Goal: Information Seeking & Learning: Learn about a topic

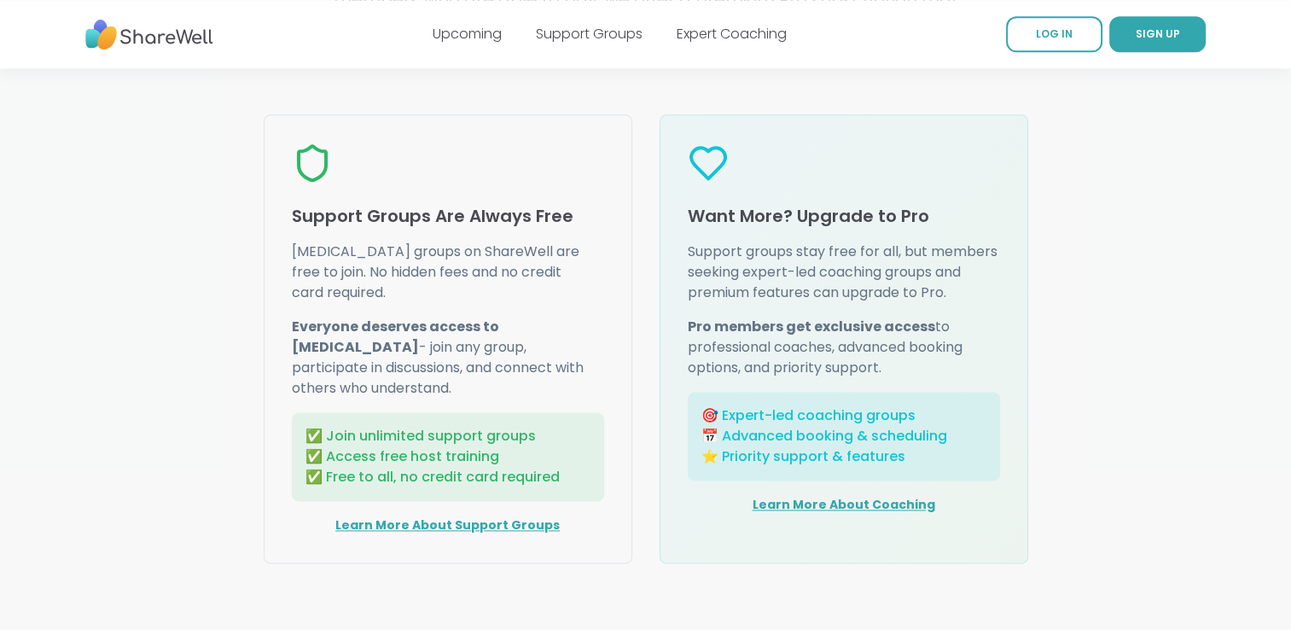
scroll to position [2133, 0]
click at [450, 515] on link "Learn More About Support Groups" at bounding box center [447, 523] width 224 height 17
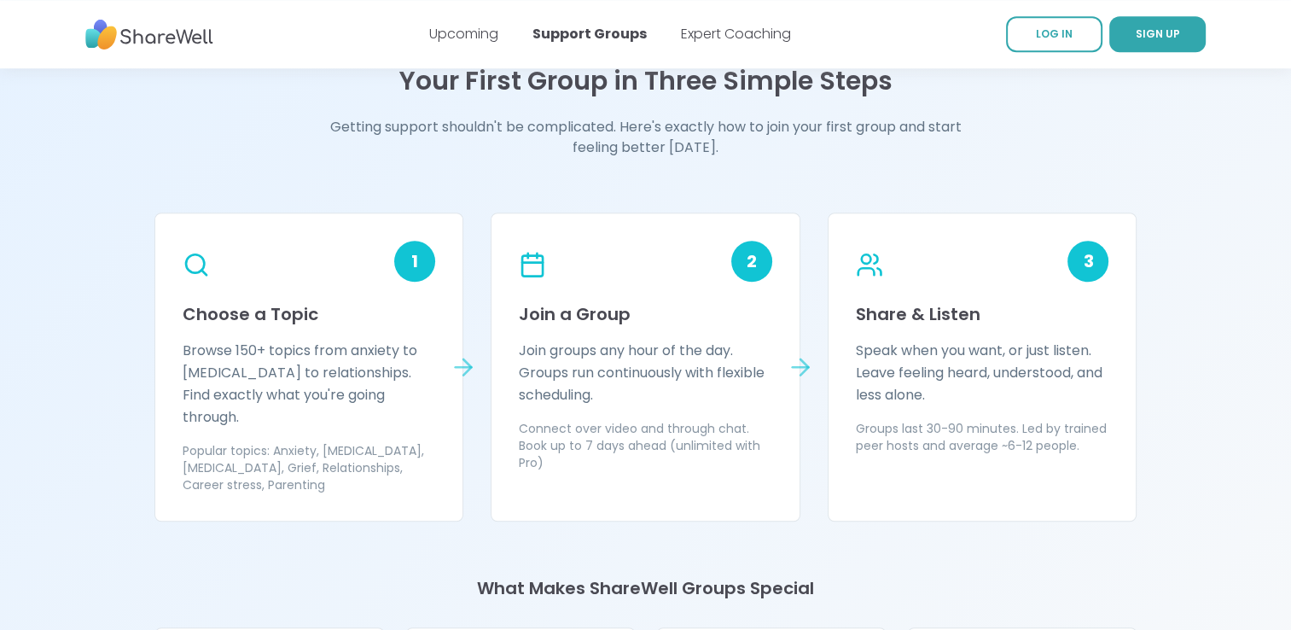
scroll to position [1402, 0]
click at [402, 370] on p "Browse 150+ topics from anxiety to ADHD to relationships. Find exactly what you…" at bounding box center [309, 384] width 253 height 89
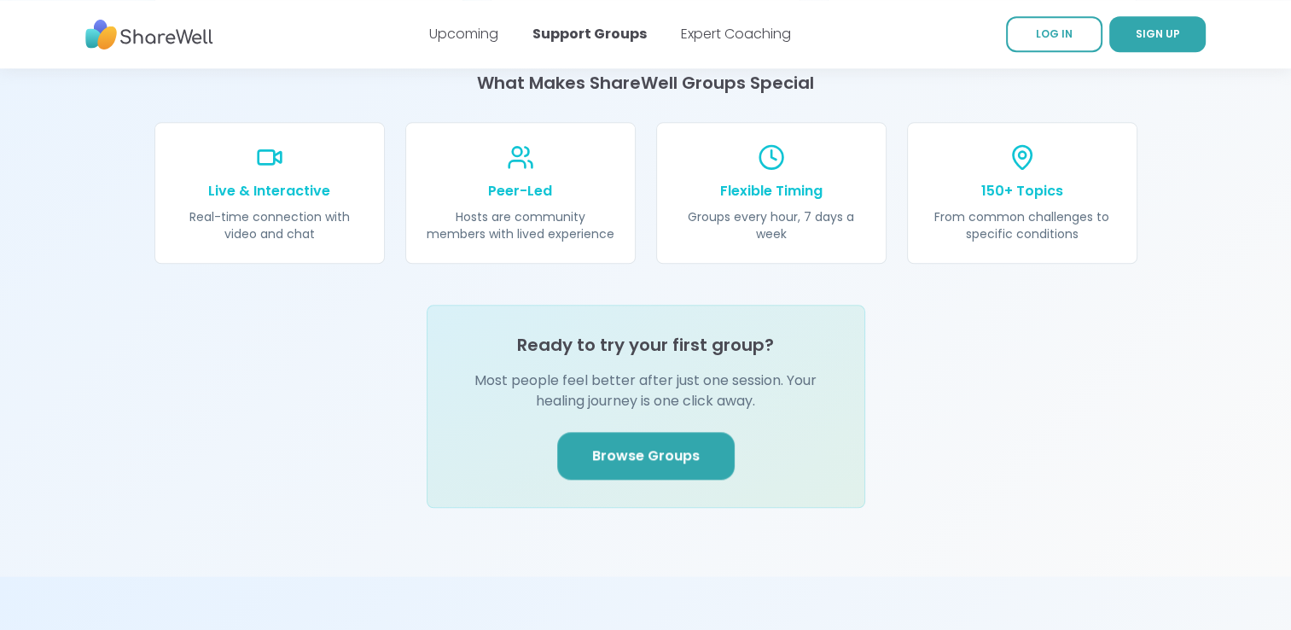
scroll to position [1907, 0]
click at [675, 445] on span "Browse Groups" at bounding box center [645, 455] width 107 height 20
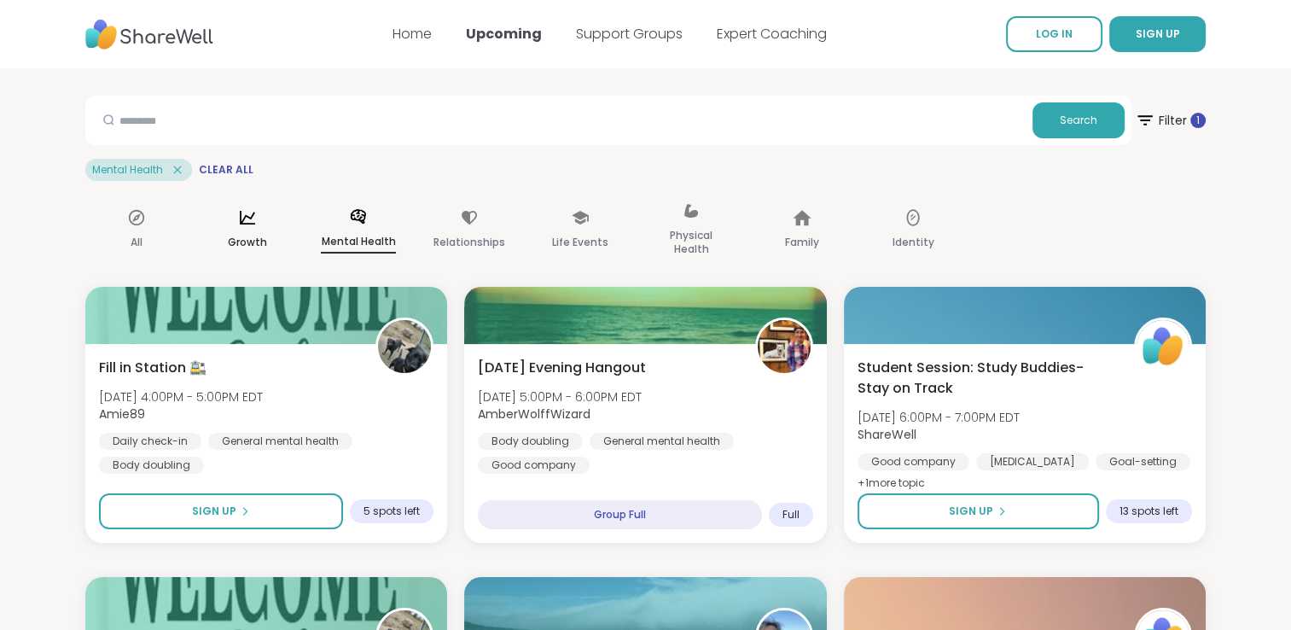
click at [237, 227] on div "Growth" at bounding box center [247, 230] width 102 height 85
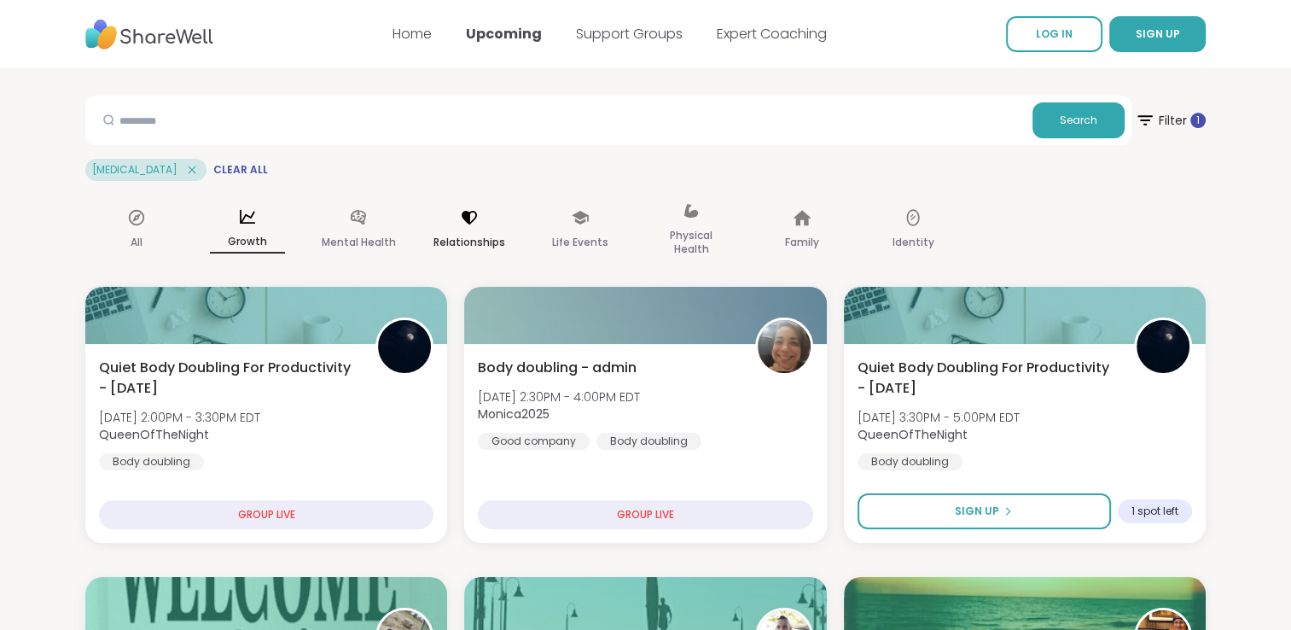
click at [472, 232] on p "Relationships" at bounding box center [469, 242] width 72 height 20
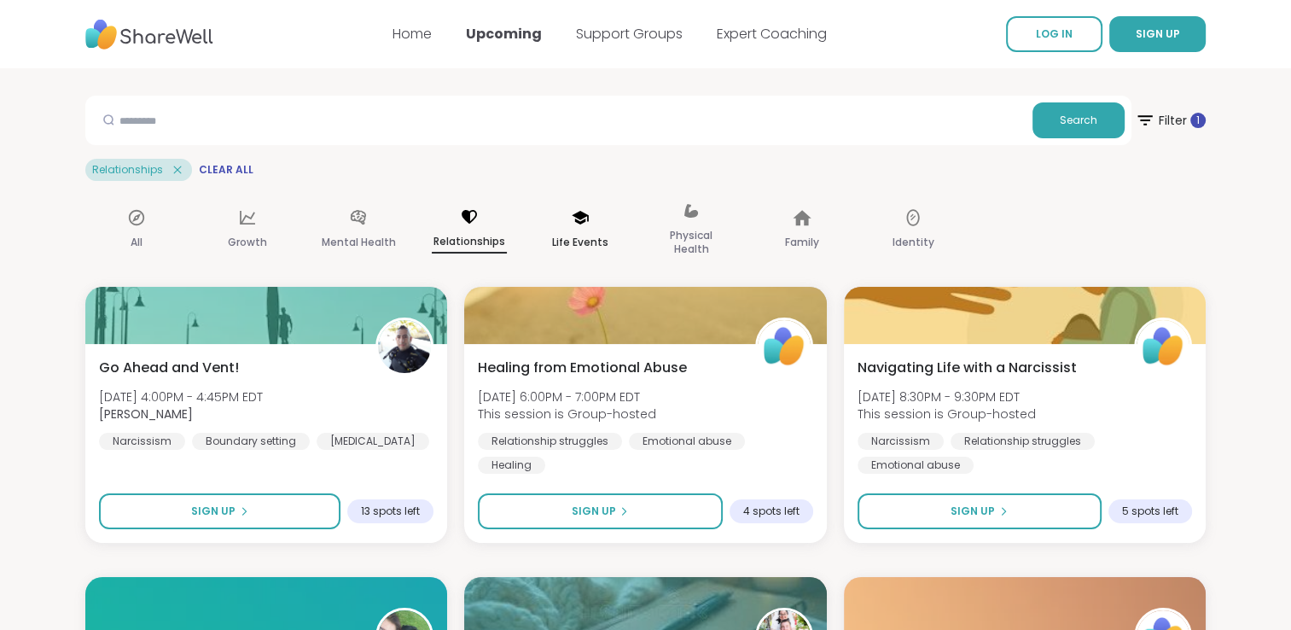
click at [585, 233] on p "Life Events" at bounding box center [580, 242] width 56 height 20
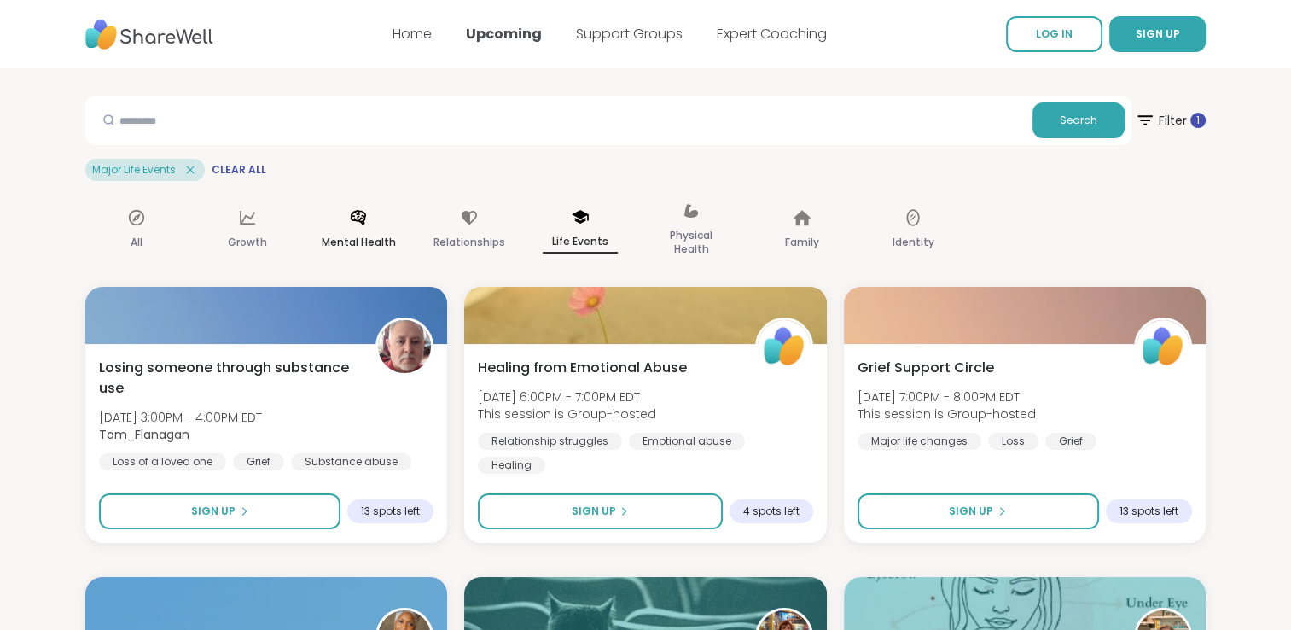
click at [348, 227] on div "Mental Health" at bounding box center [358, 230] width 102 height 85
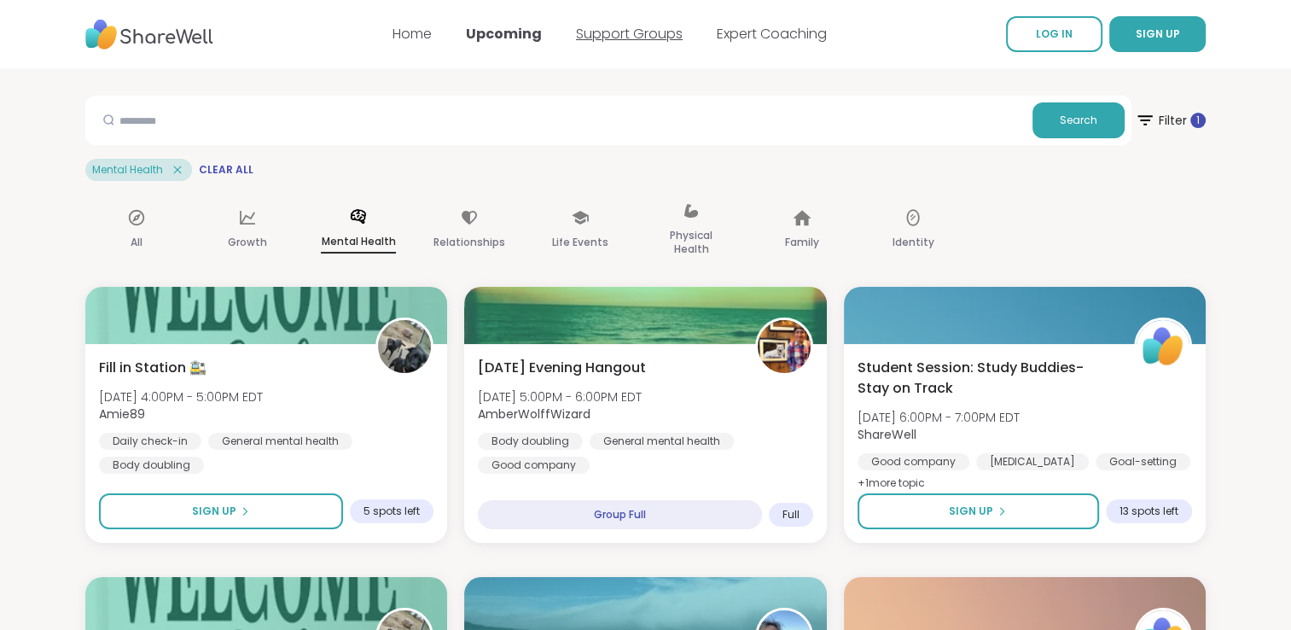
click at [627, 40] on link "Support Groups" at bounding box center [629, 34] width 107 height 20
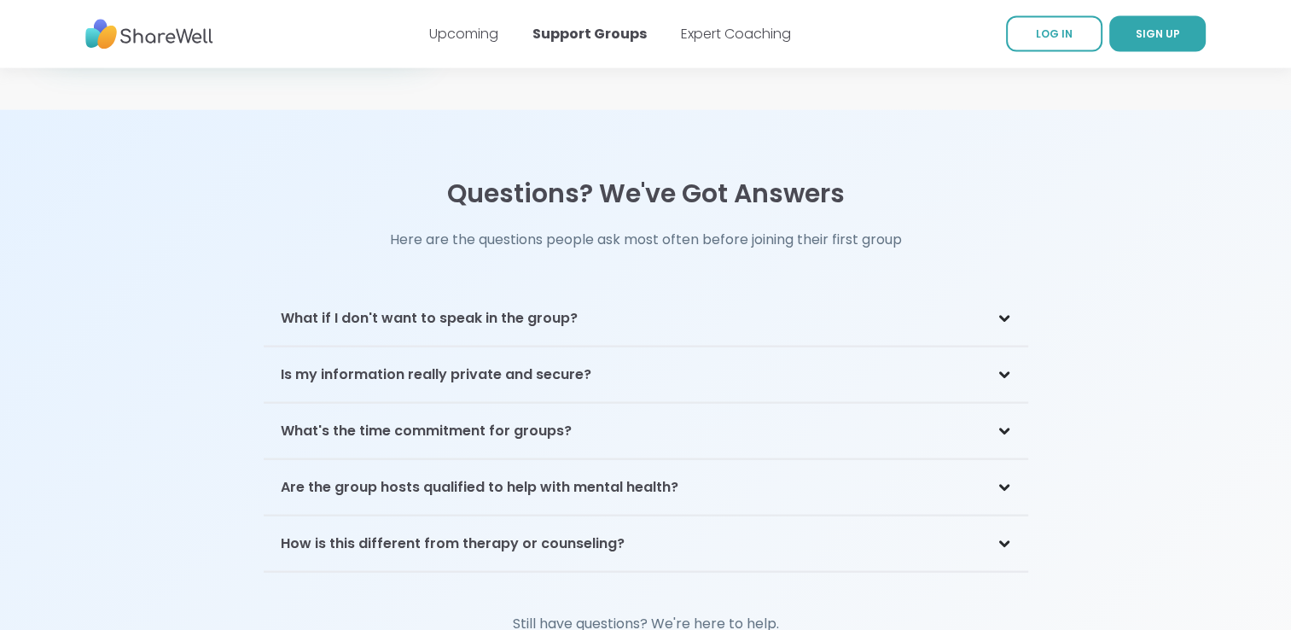
scroll to position [3542, 0]
click at [435, 307] on h3 "What if I don't want to speak in the group?" at bounding box center [429, 317] width 297 height 20
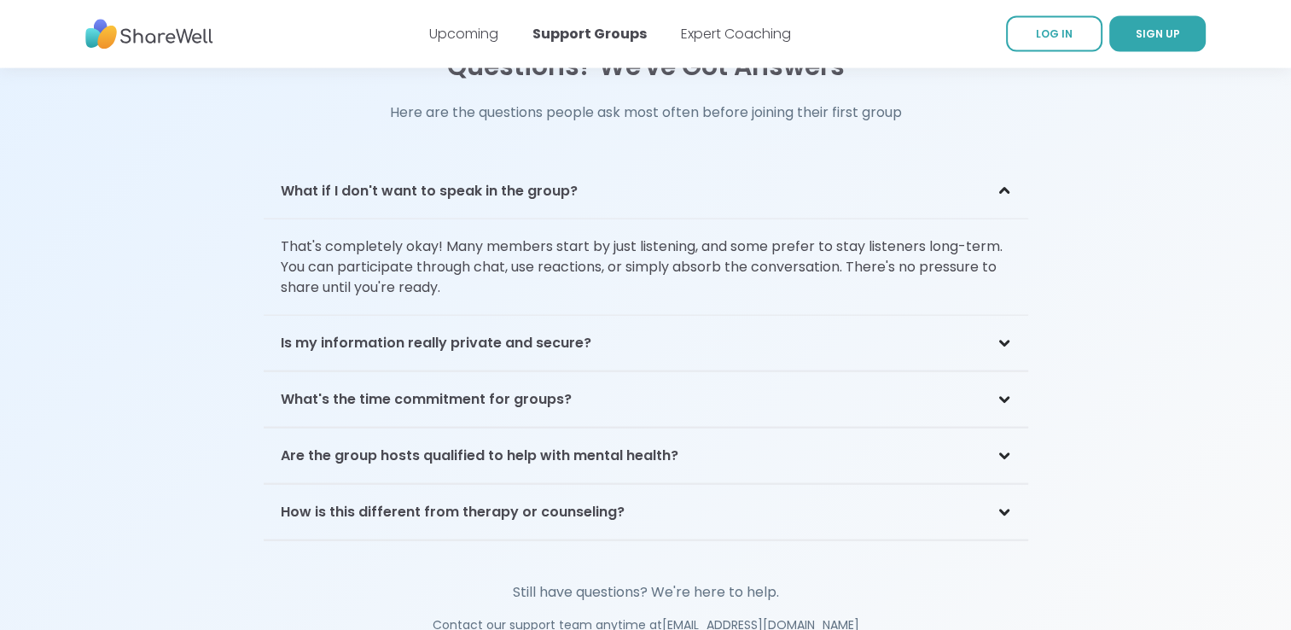
scroll to position [3677, 0]
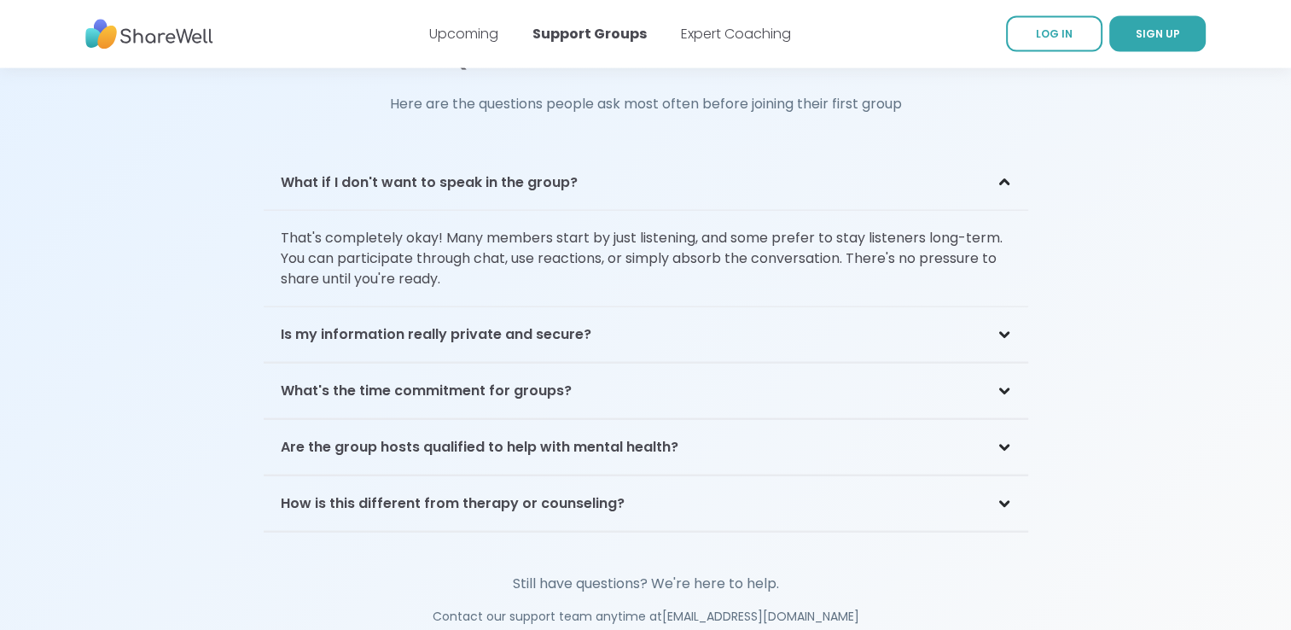
click at [440, 380] on h3 "What's the time commitment for groups?" at bounding box center [426, 390] width 291 height 20
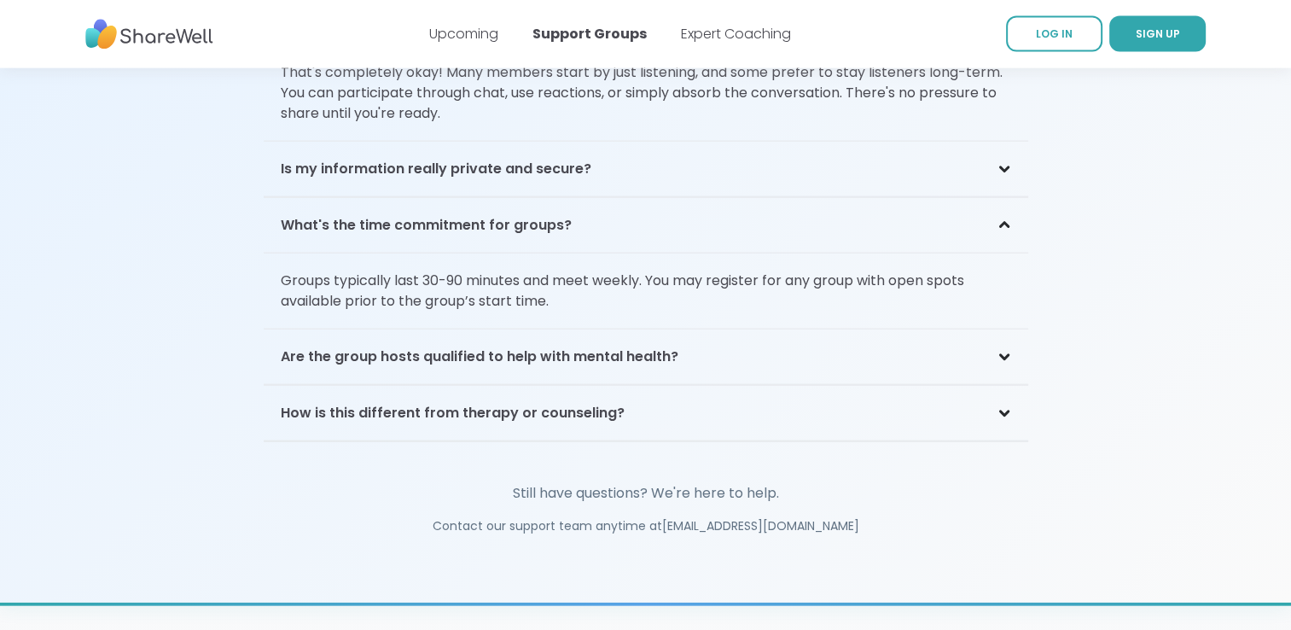
scroll to position [3842, 0]
click at [441, 346] on h3 "Are the group hosts qualified to help with mental health?" at bounding box center [480, 356] width 398 height 20
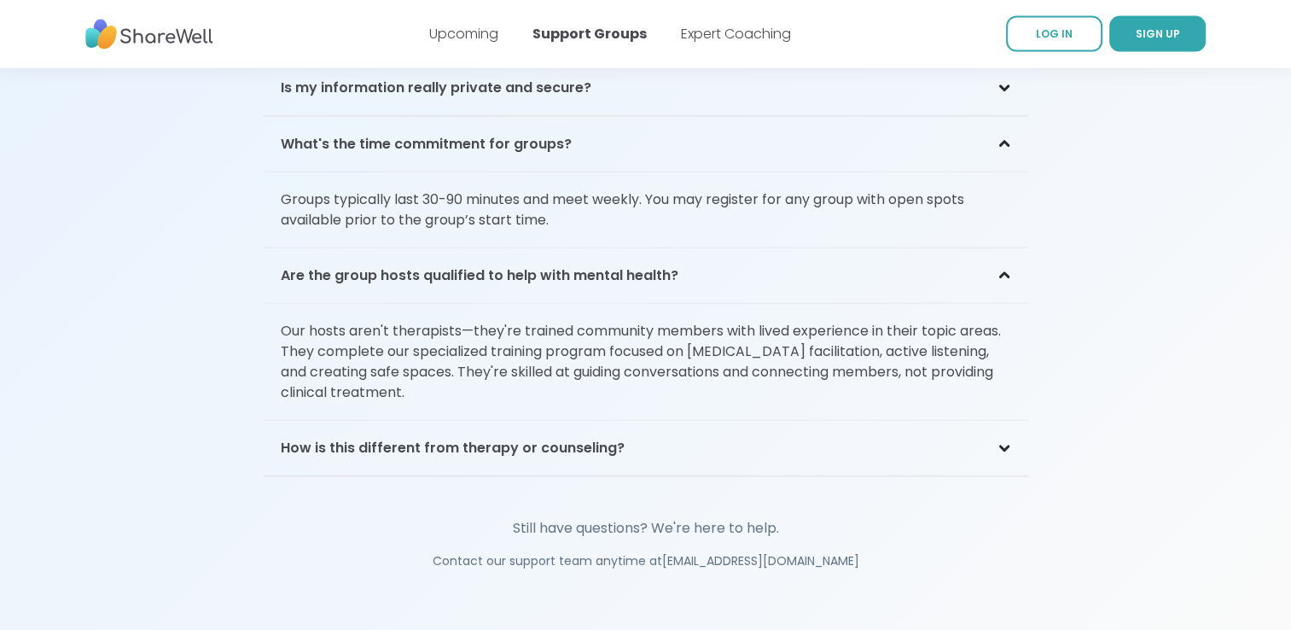
scroll to position [3924, 0]
click at [449, 437] on h3 "How is this different from therapy or counseling?" at bounding box center [453, 447] width 344 height 20
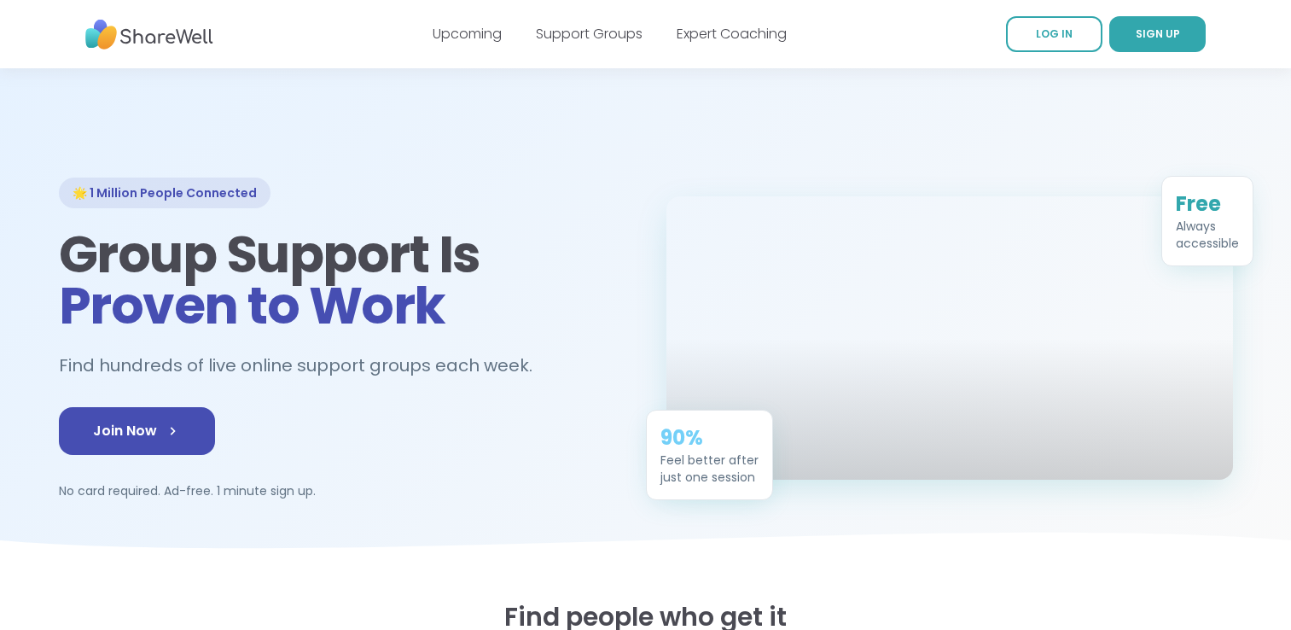
scroll to position [2133, 0]
